Goal: Navigation & Orientation: Find specific page/section

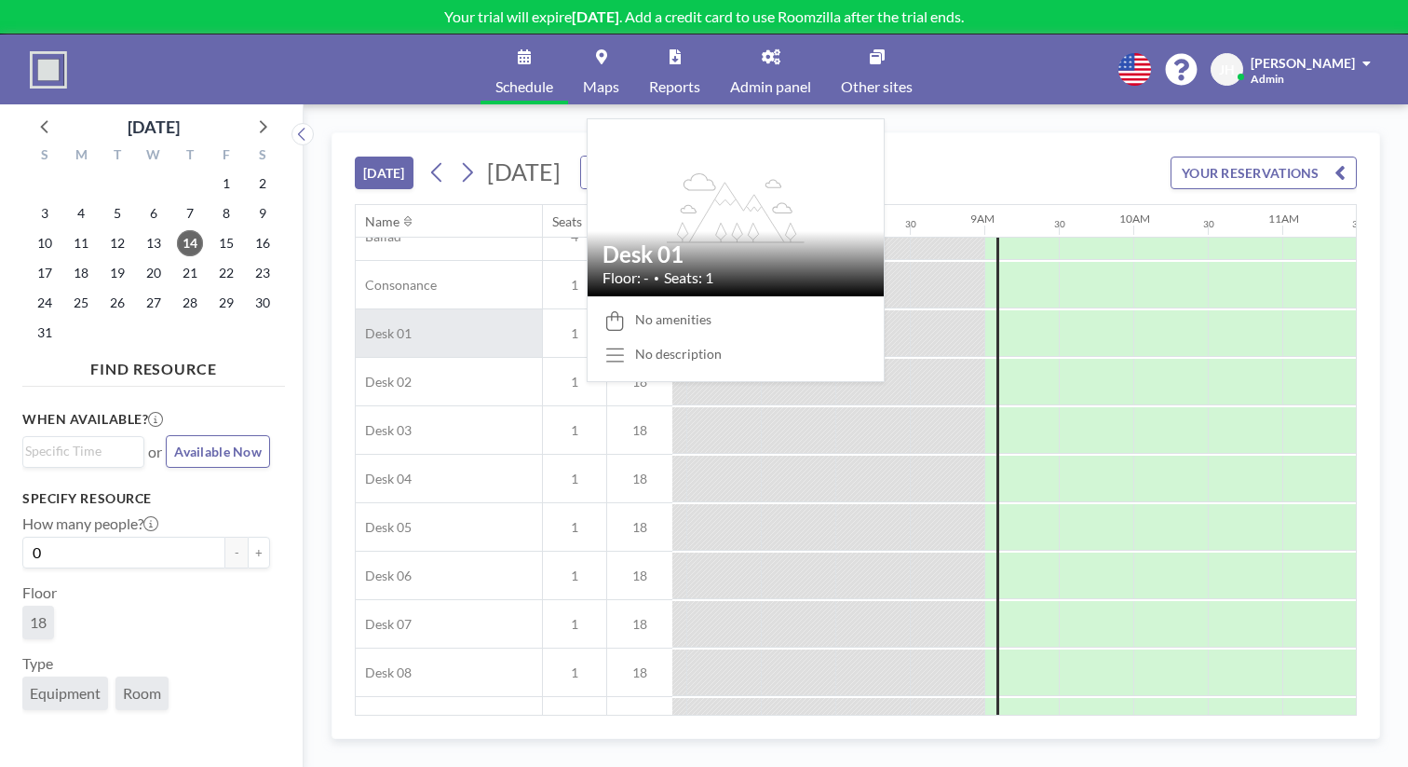
scroll to position [0, 1029]
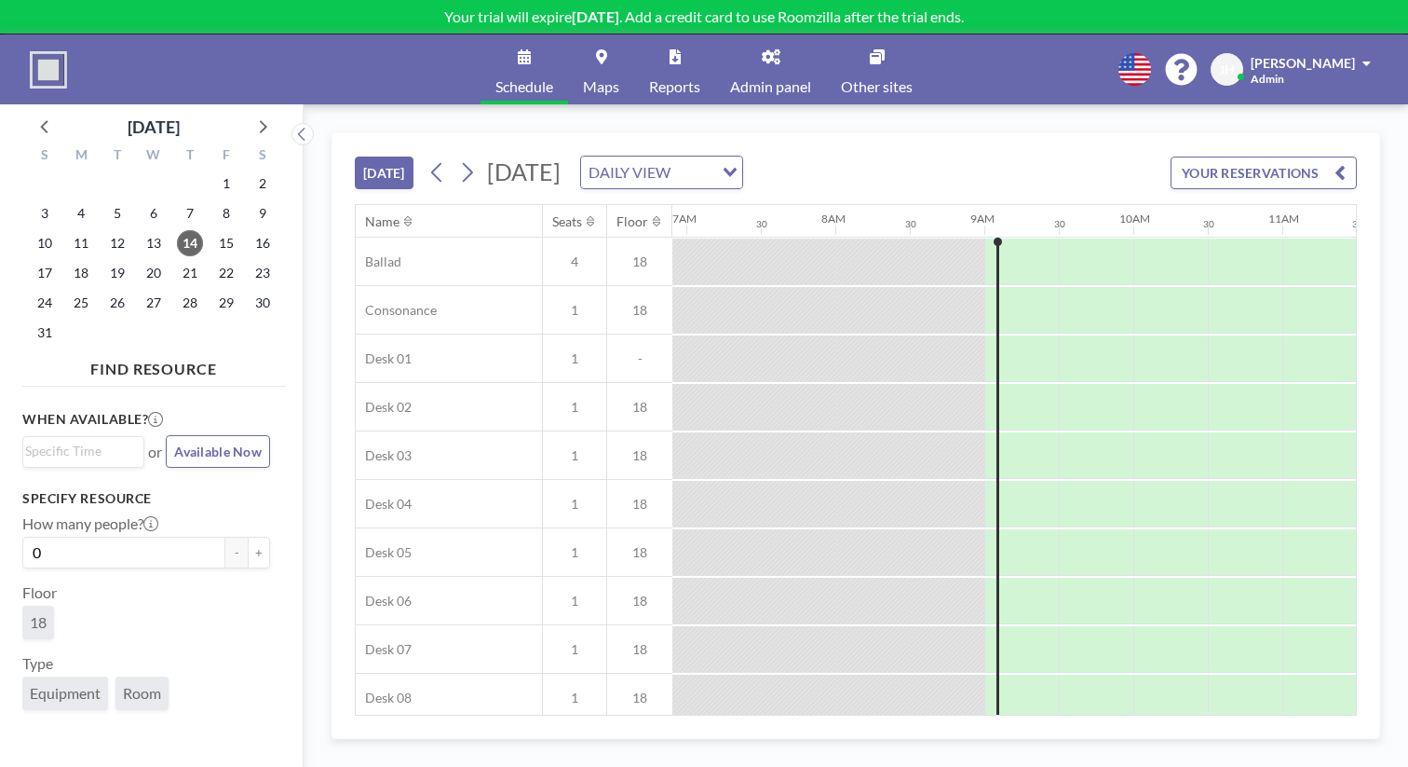
click at [557, 56] on link "Schedule" at bounding box center [525, 69] width 88 height 70
click at [848, 57] on link "Other sites" at bounding box center [877, 69] width 102 height 70
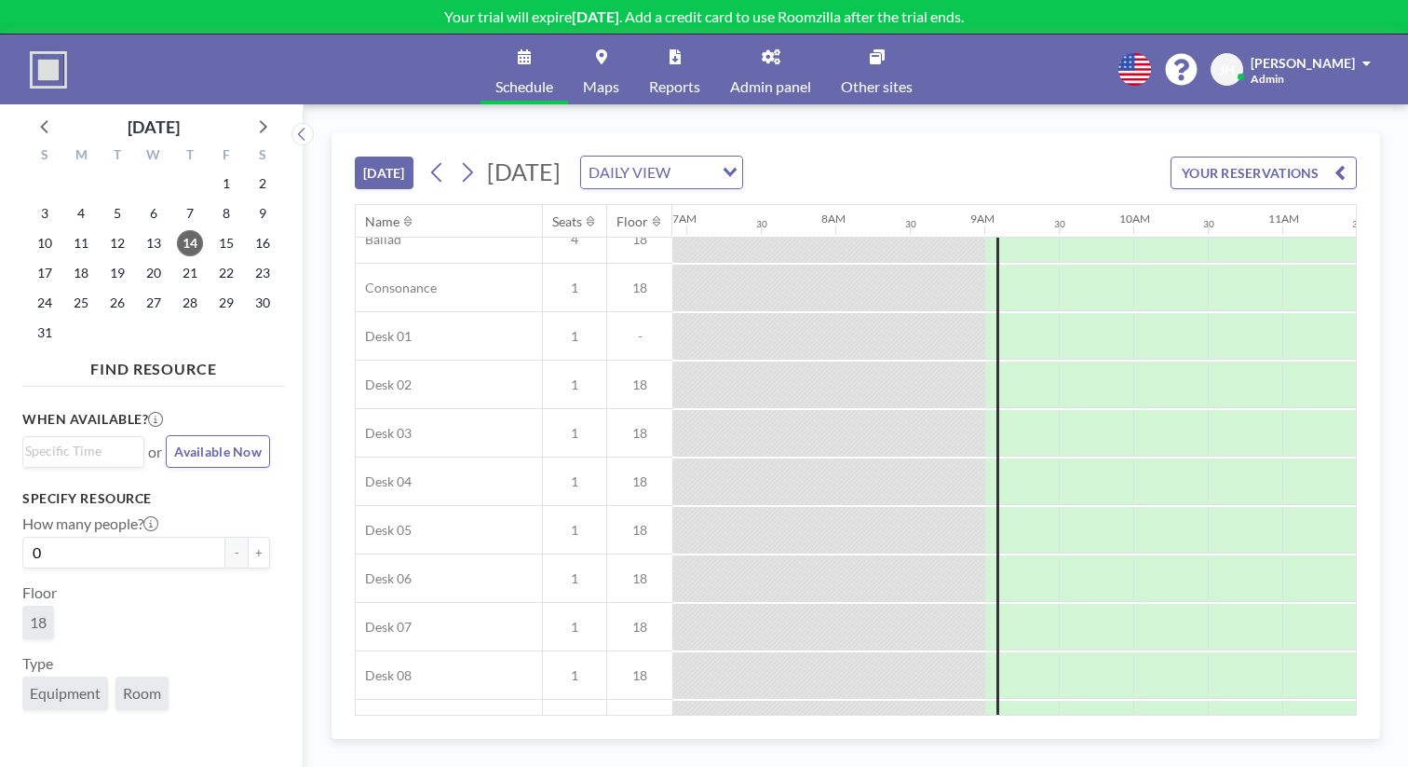
scroll to position [0, 1029]
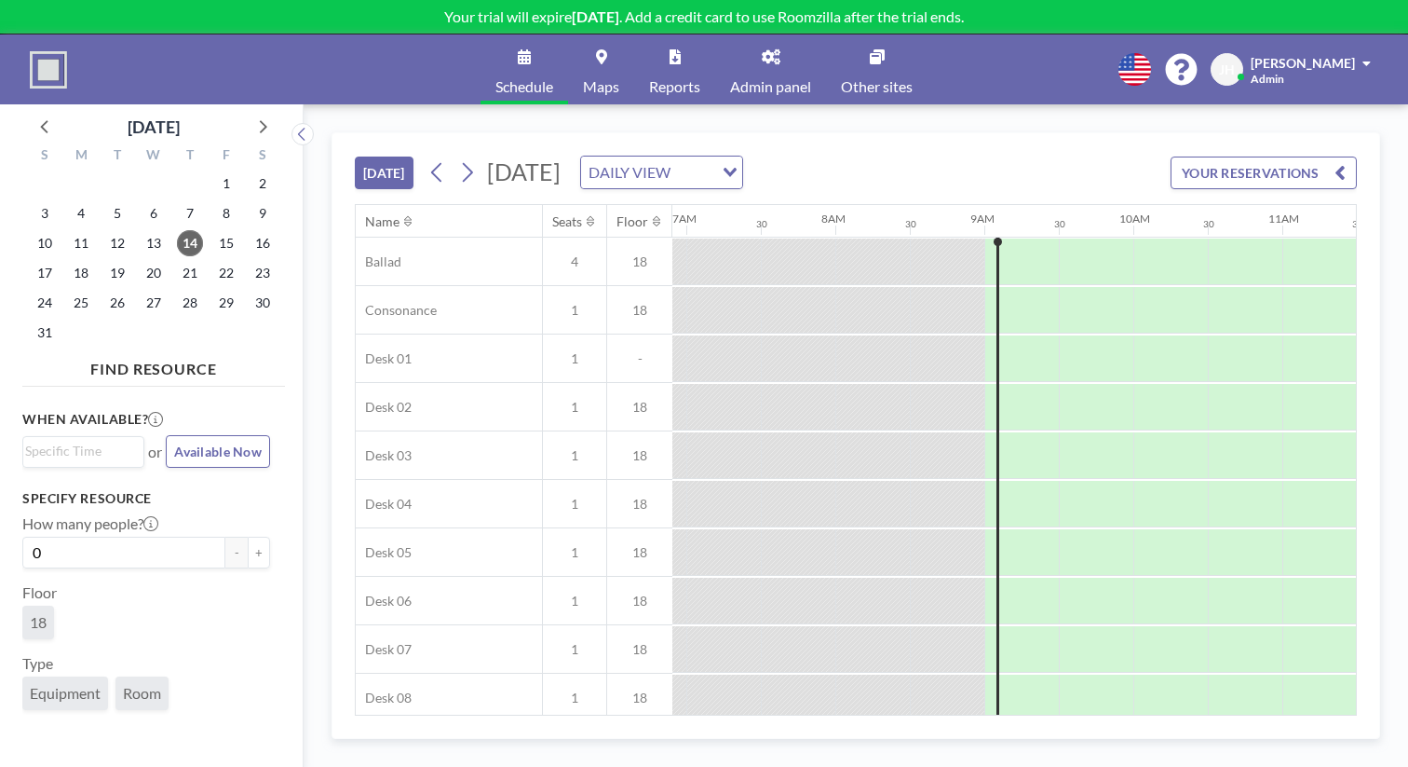
click at [619, 79] on span "Maps" at bounding box center [601, 86] width 36 height 15
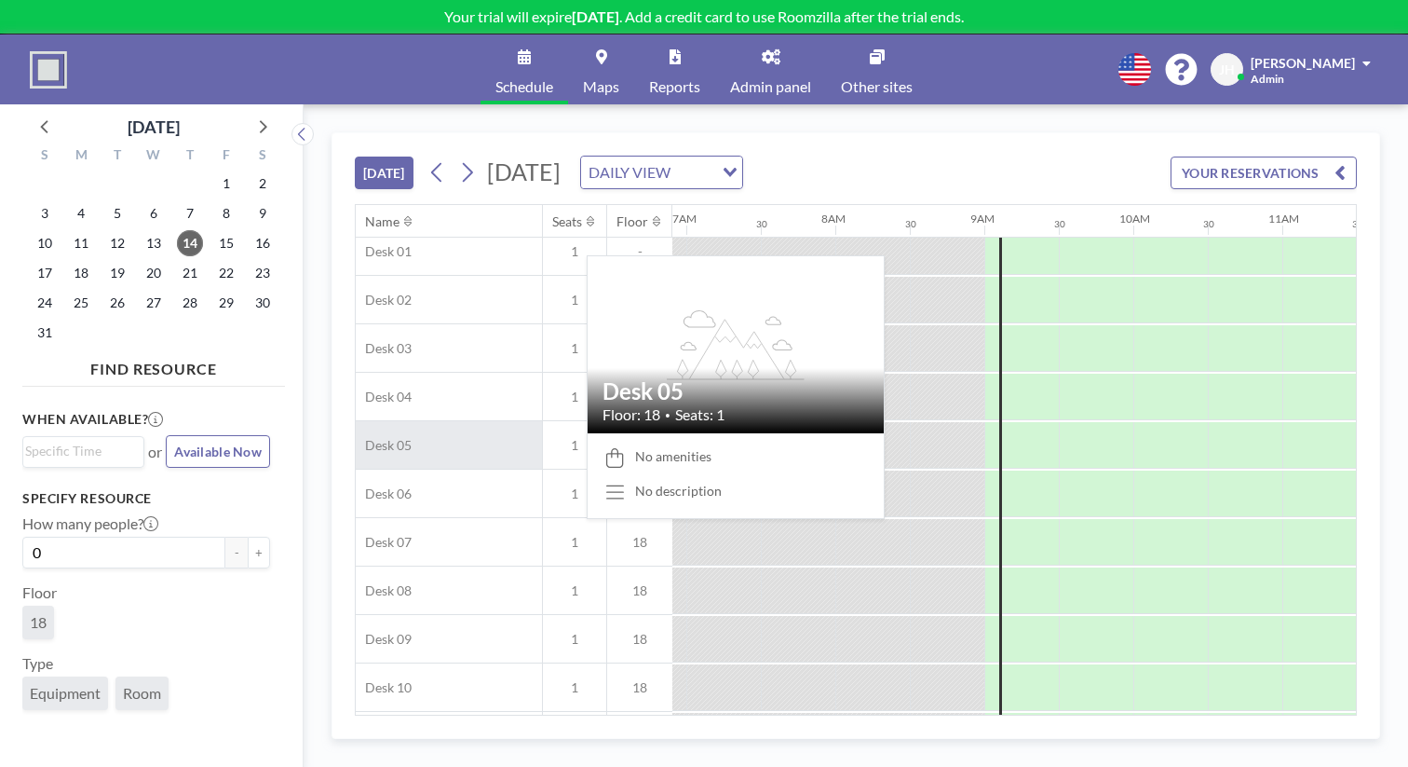
scroll to position [0, 1029]
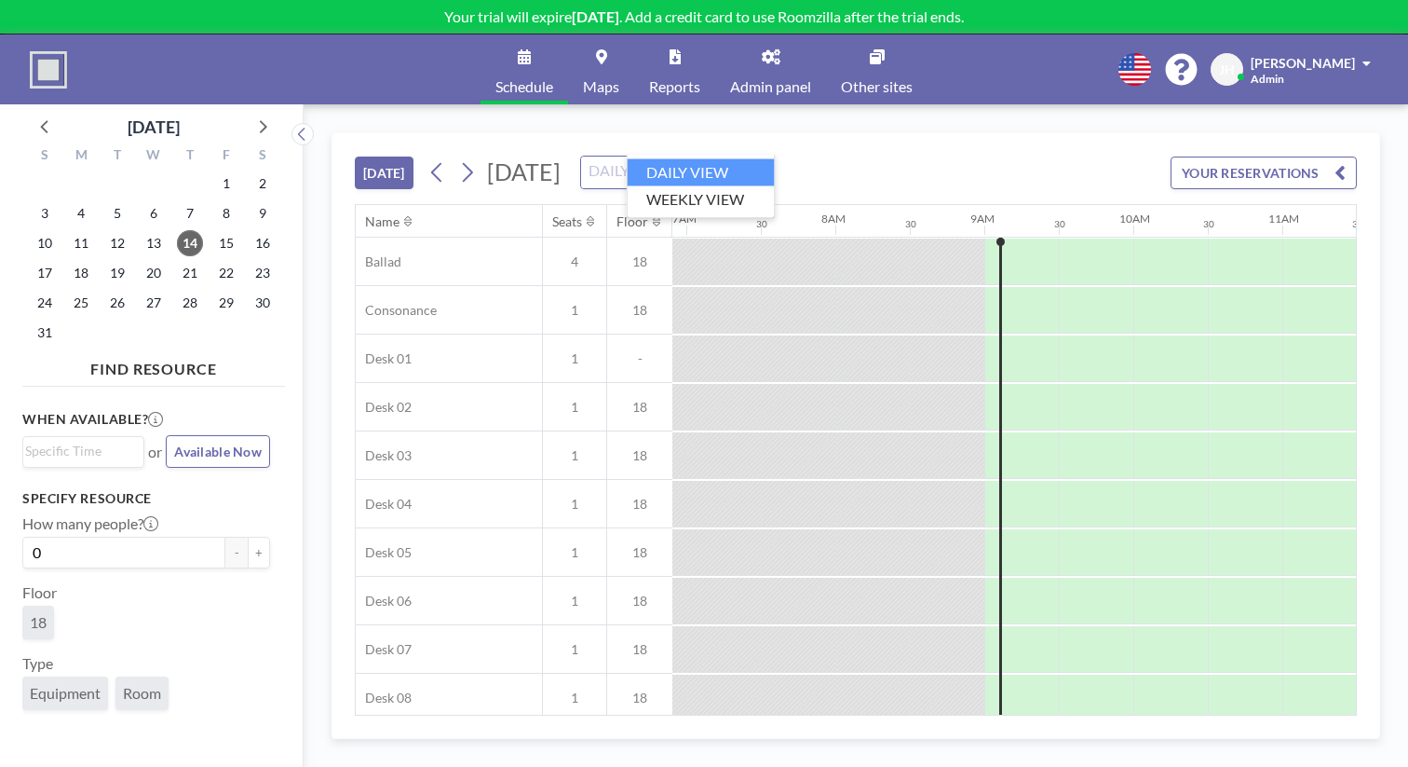
click at [673, 156] on div "DAILY VIEW" at bounding box center [651, 170] width 140 height 28
click at [788, 133] on div "TODAY Thursday, August 14, 2025 DAILY VIEW Loading... YOUR RESERVATIONS" at bounding box center [856, 168] width 1002 height 71
click at [136, 258] on div "20" at bounding box center [154, 273] width 36 height 30
click at [141, 260] on span "20" at bounding box center [154, 273] width 26 height 26
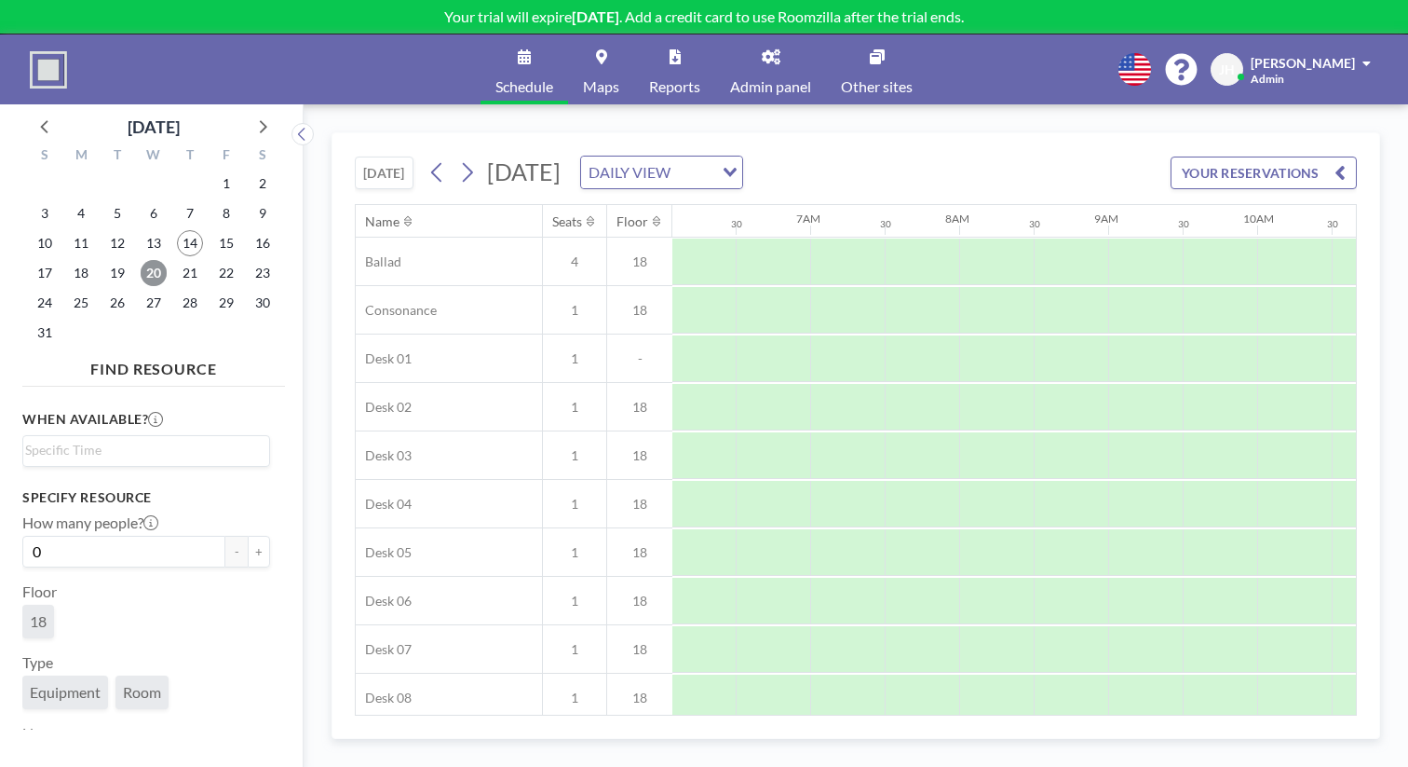
scroll to position [0, 908]
click at [125, 683] on span "Room" at bounding box center [142, 692] width 38 height 19
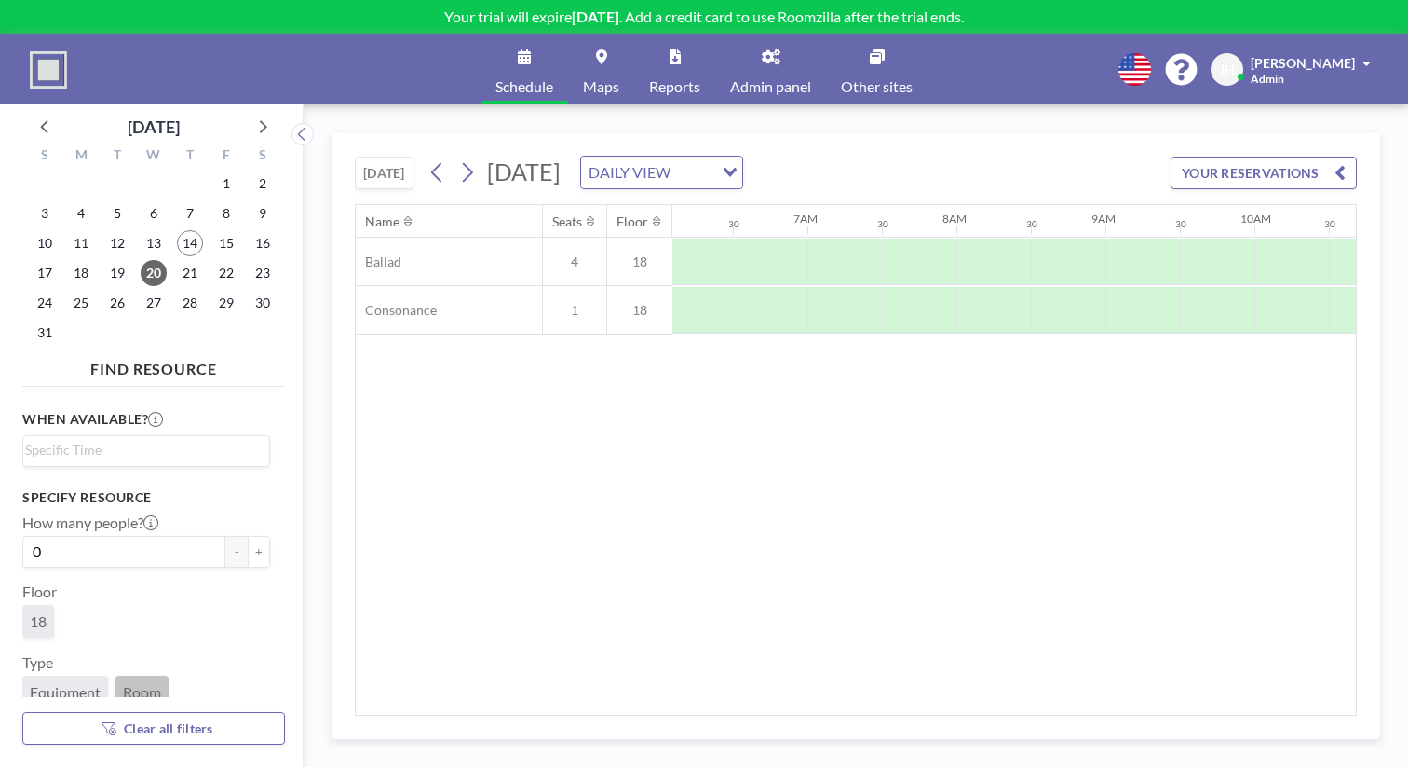
click at [61, 683] on span "Equipment" at bounding box center [65, 692] width 71 height 19
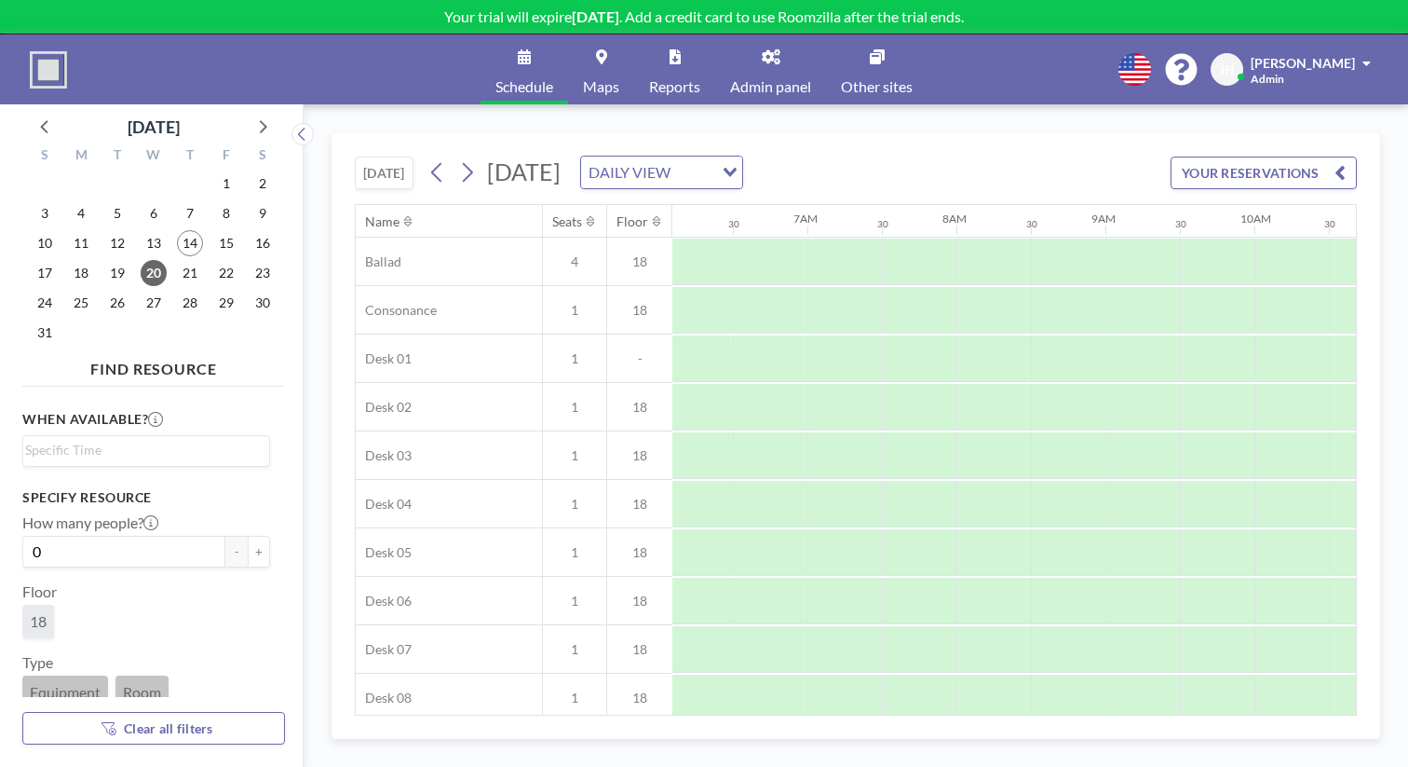
click at [123, 683] on span "Room" at bounding box center [142, 692] width 38 height 19
click at [37, 653] on label "Type" at bounding box center [37, 662] width 31 height 19
click at [39, 653] on div "Type Equipment Room" at bounding box center [146, 681] width 248 height 56
click at [55, 683] on span "Equipment" at bounding box center [65, 692] width 71 height 19
click at [739, 52] on link "Admin panel" at bounding box center [770, 69] width 111 height 70
